Goal: Find specific page/section: Find specific page/section

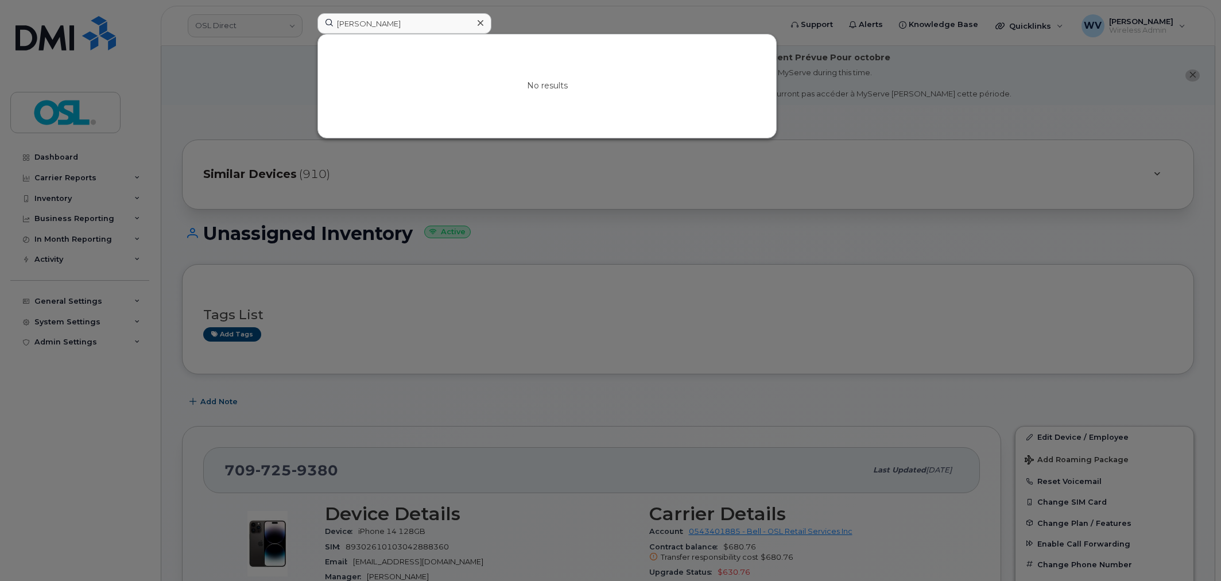
scroll to position [2030, 0]
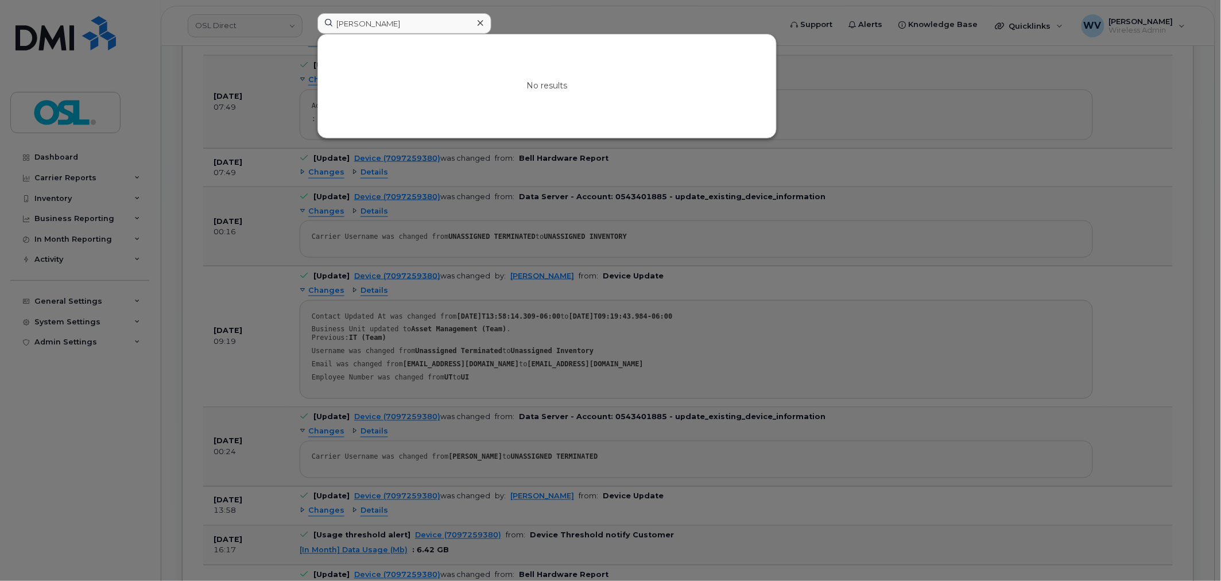
drag, startPoint x: 0, startPoint y: 0, endPoint x: 423, endPoint y: 24, distance: 423.6
click at [423, 24] on input "Jaskirat Singh" at bounding box center [404, 23] width 174 height 21
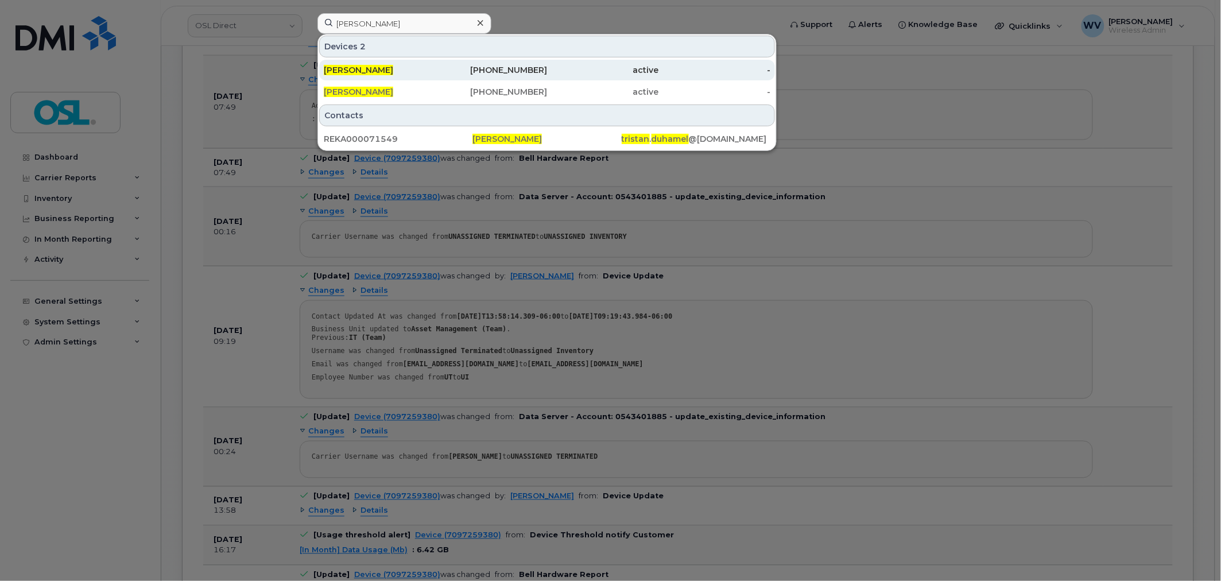
type input "[PERSON_NAME]"
click at [432, 65] on div "[PERSON_NAME]" at bounding box center [380, 69] width 112 height 11
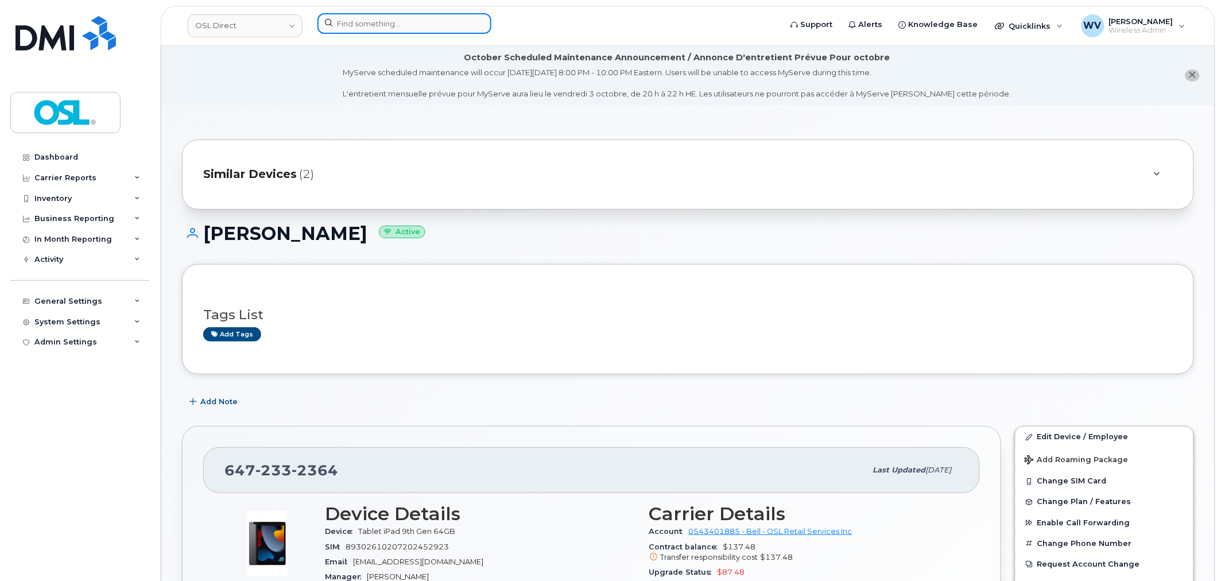
click at [376, 20] on input at bounding box center [404, 23] width 174 height 21
paste input "[PERSON_NAME]"
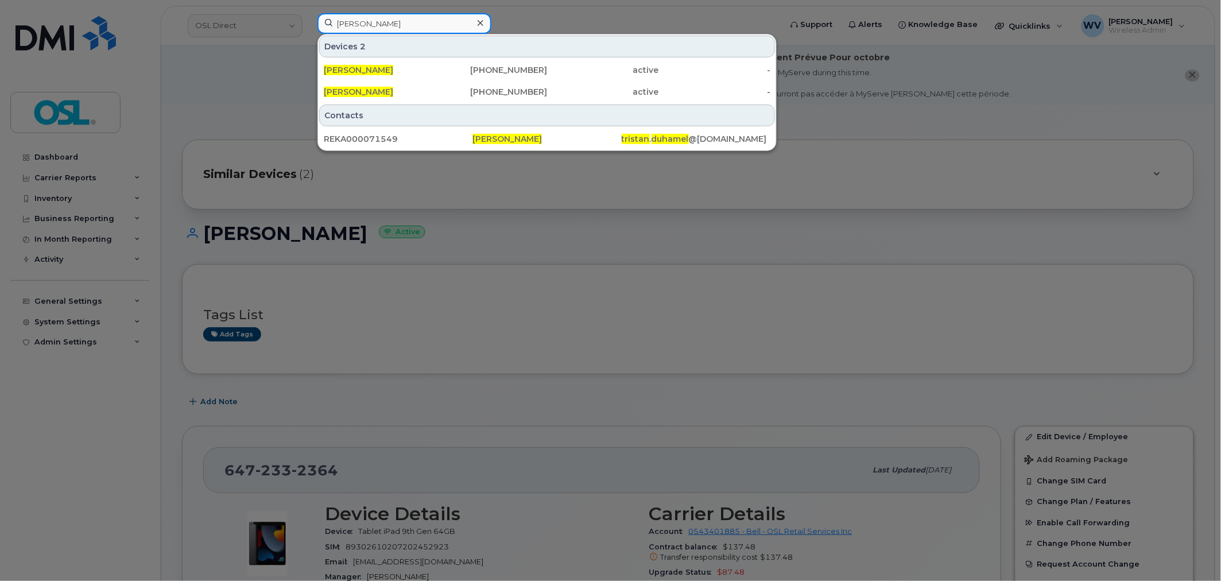
type input "[PERSON_NAME]"
click at [398, 83] on div "[PERSON_NAME]" at bounding box center [380, 91] width 112 height 21
